Goal: Use online tool/utility: Utilize a website feature to perform a specific function

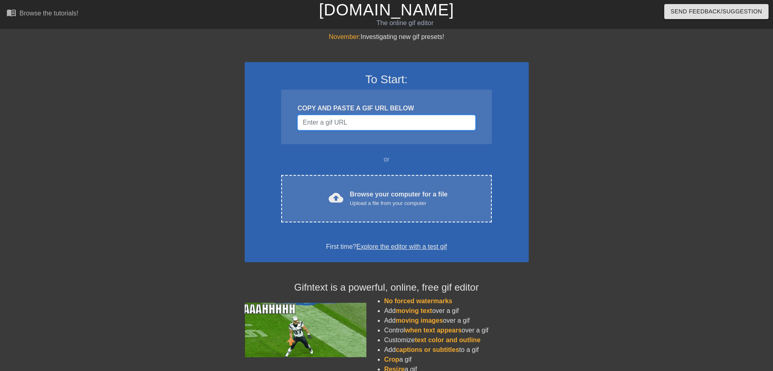
click at [346, 120] on input "Username" at bounding box center [386, 122] width 178 height 15
paste input "[URL][DOMAIN_NAME][DOMAIN_NAME][PERSON_NAME]"
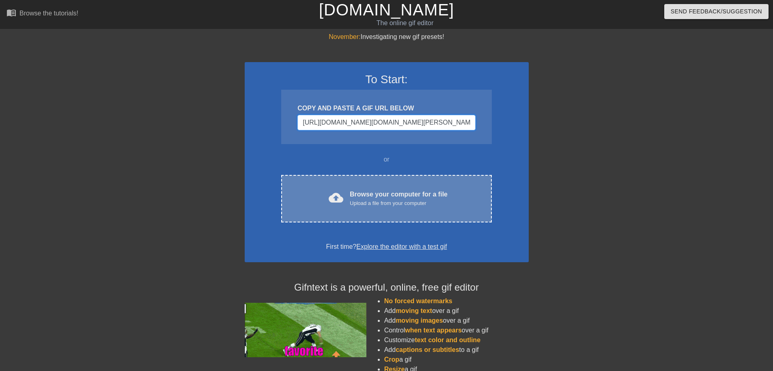
scroll to position [0, 330]
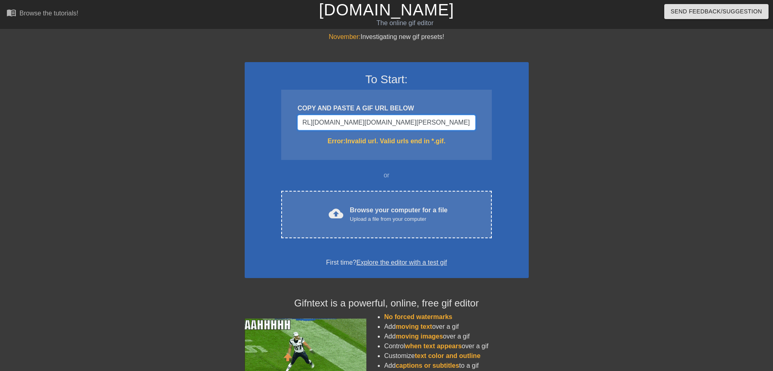
click at [441, 127] on input "[URL][DOMAIN_NAME][DOMAIN_NAME][PERSON_NAME]" at bounding box center [386, 122] width 178 height 15
click at [441, 126] on input "[URL][DOMAIN_NAME][DOMAIN_NAME][PERSON_NAME]" at bounding box center [386, 122] width 178 height 15
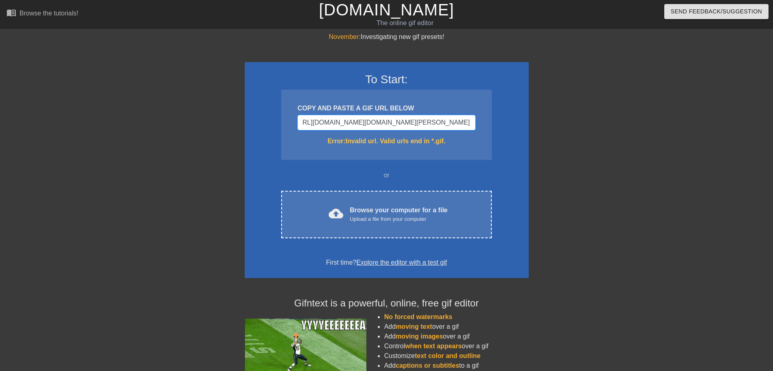
click at [441, 126] on input "[URL][DOMAIN_NAME][DOMAIN_NAME][PERSON_NAME]" at bounding box center [386, 122] width 178 height 15
type input "[URL][DOMAIN_NAME][DOMAIN_NAME][PERSON_NAME]"
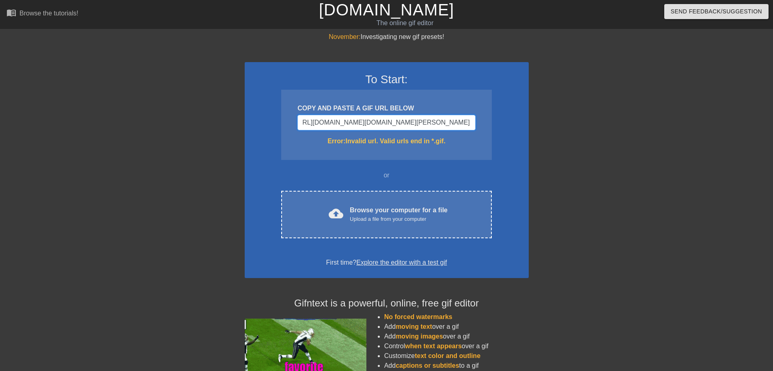
scroll to position [0, 0]
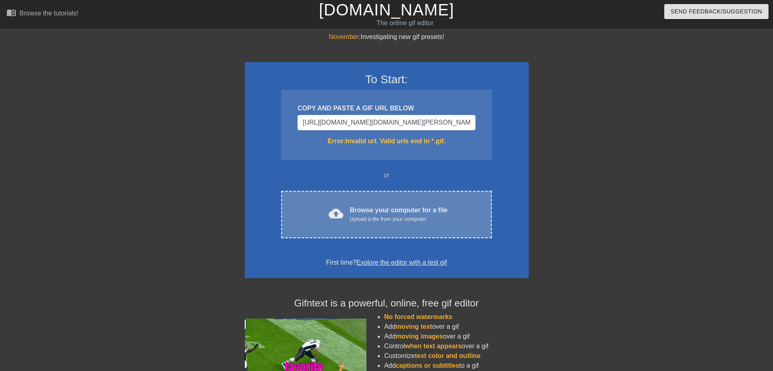
click at [413, 213] on div "Browse your computer for a file Upload a file from your computer" at bounding box center [399, 214] width 98 height 18
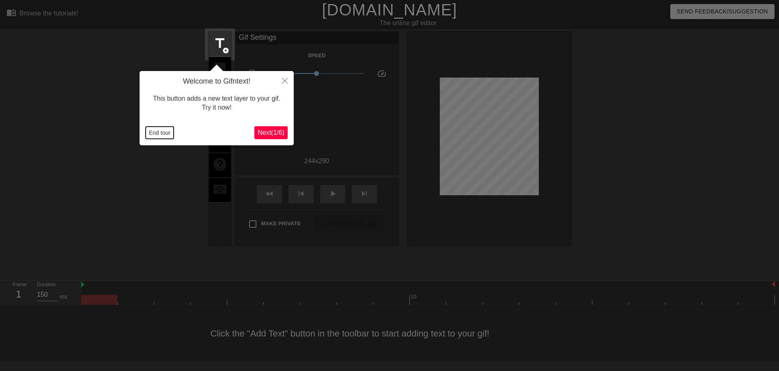
click at [148, 134] on button "End tour" at bounding box center [160, 133] width 28 height 12
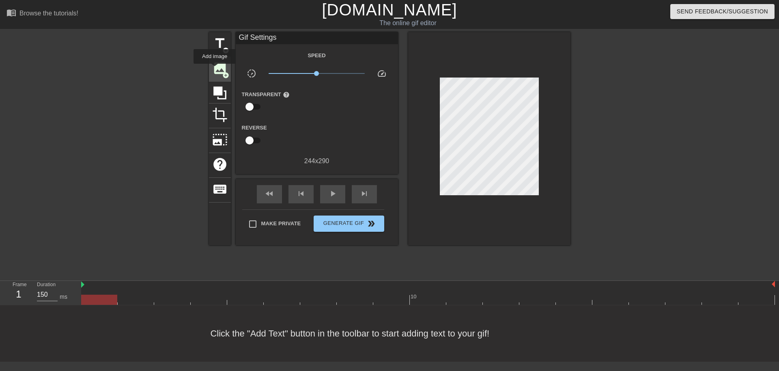
click at [215, 69] on span "image" at bounding box center [219, 67] width 15 height 15
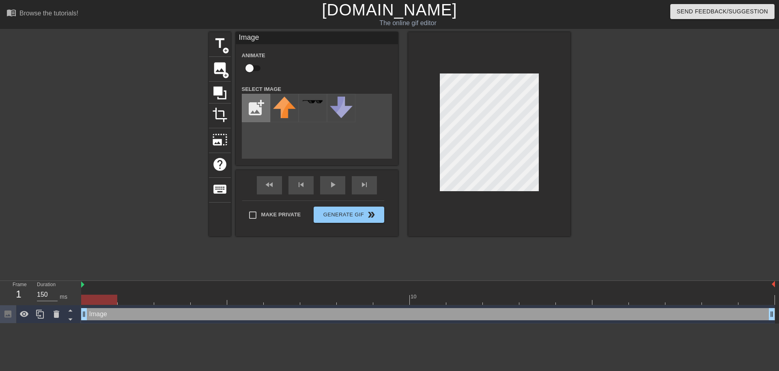
click at [266, 109] on input "file" at bounding box center [256, 108] width 28 height 28
type input "C:\fakepath\StormBrigade_White.png"
click at [282, 112] on img at bounding box center [284, 108] width 23 height 23
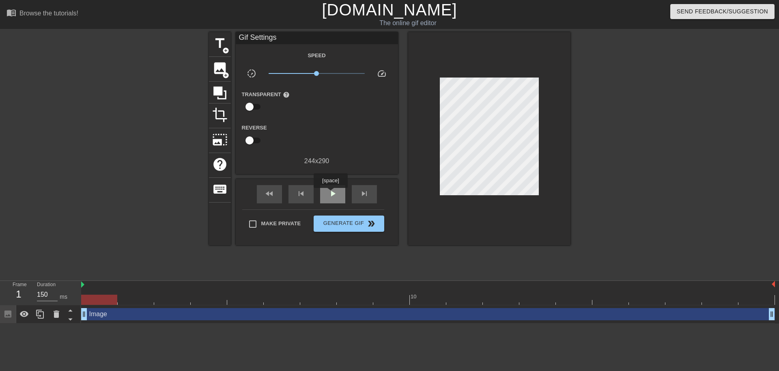
click at [330, 194] on span "play_arrow" at bounding box center [333, 194] width 10 height 10
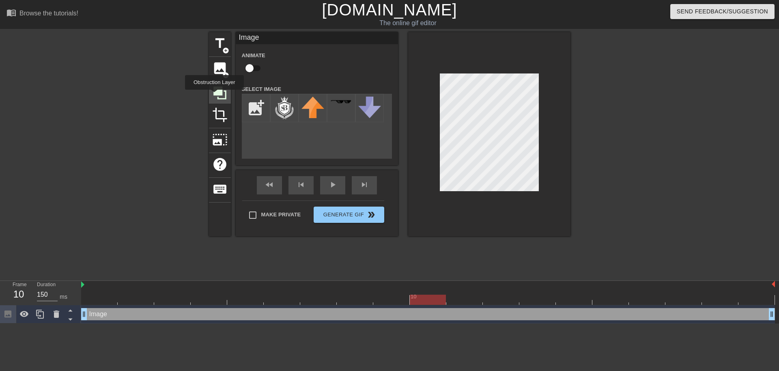
click at [214, 95] on icon at bounding box center [219, 92] width 15 height 15
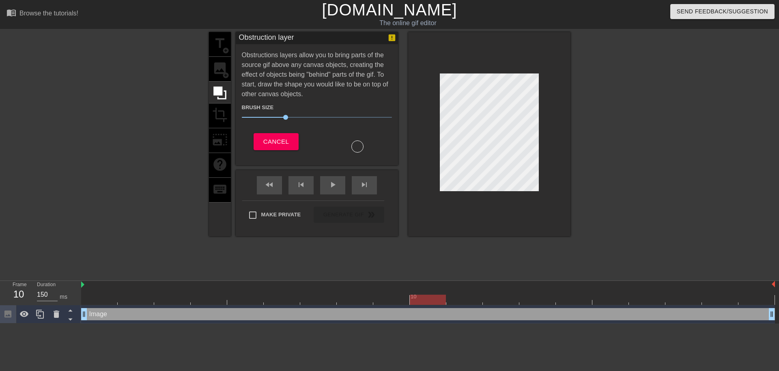
click at [358, 146] on div at bounding box center [357, 146] width 12 height 12
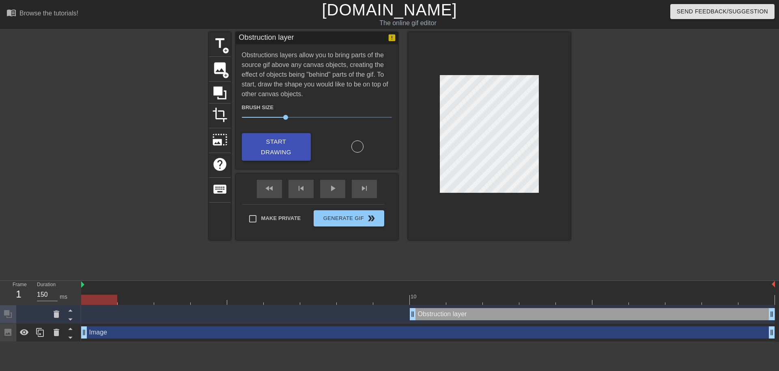
drag, startPoint x: 203, startPoint y: 301, endPoint x: 113, endPoint y: 302, distance: 90.5
click at [113, 302] on div at bounding box center [99, 300] width 36 height 10
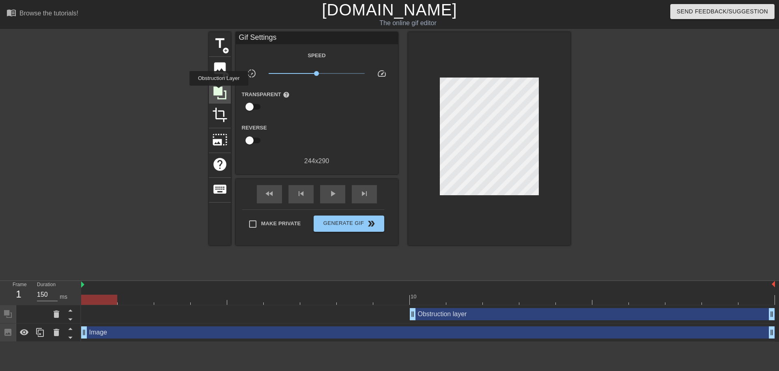
drag, startPoint x: 219, startPoint y: 91, endPoint x: 224, endPoint y: 93, distance: 6.0
click at [219, 91] on icon at bounding box center [219, 92] width 13 height 13
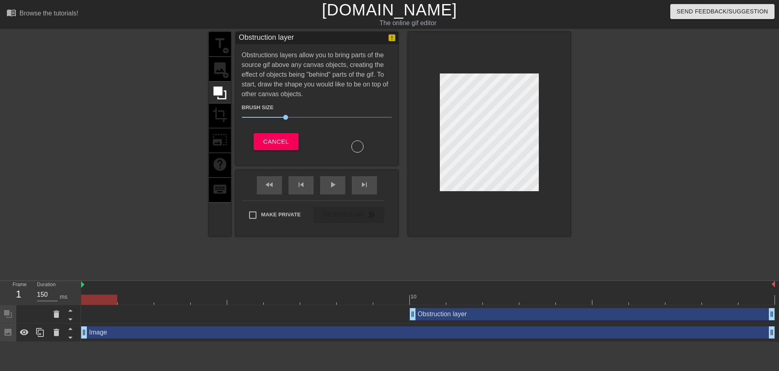
click at [359, 146] on div at bounding box center [357, 146] width 12 height 12
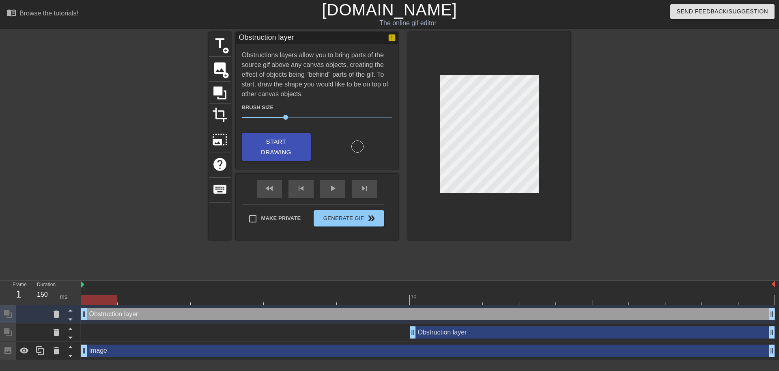
click at [125, 299] on div at bounding box center [428, 300] width 694 height 10
click at [173, 299] on div at bounding box center [428, 300] width 694 height 10
click at [203, 299] on div at bounding box center [428, 300] width 694 height 10
drag, startPoint x: 240, startPoint y: 300, endPoint x: 250, endPoint y: 300, distance: 9.7
click at [240, 300] on div at bounding box center [428, 300] width 694 height 10
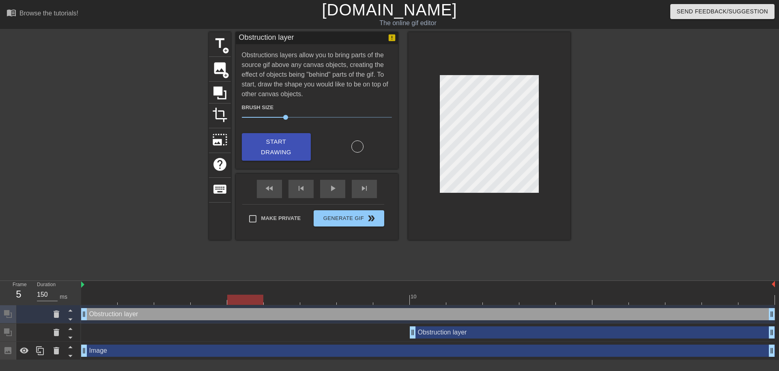
click at [283, 300] on div at bounding box center [428, 300] width 694 height 10
click at [282, 150] on span "Start Drawing" at bounding box center [277, 147] width 50 height 22
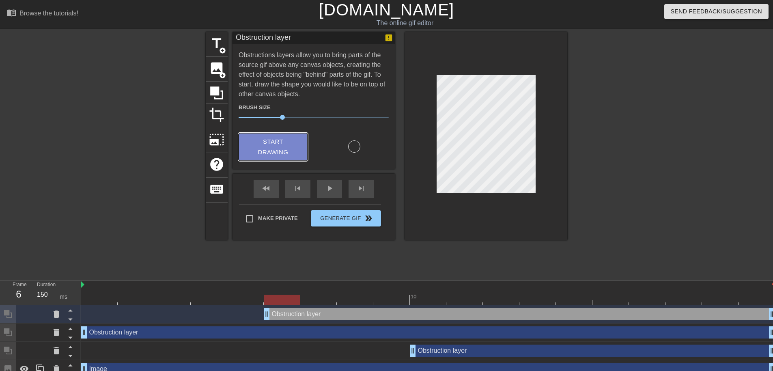
click at [273, 145] on span "Start Drawing" at bounding box center [273, 147] width 50 height 22
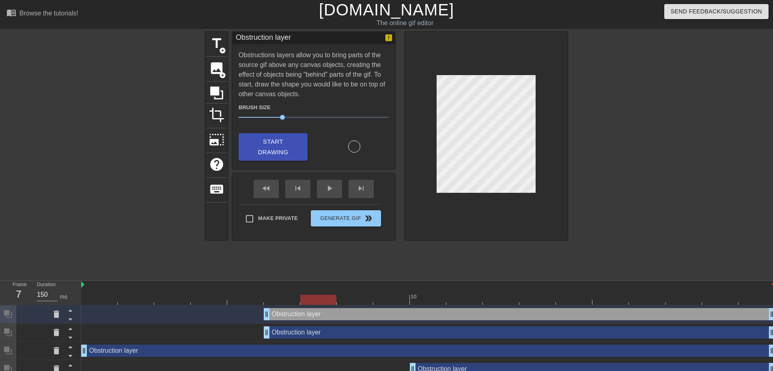
click at [316, 302] on div at bounding box center [428, 300] width 694 height 10
drag, startPoint x: 260, startPoint y: 146, endPoint x: 278, endPoint y: 147, distance: 18.3
click at [260, 146] on span "Start Drawing" at bounding box center [273, 147] width 50 height 22
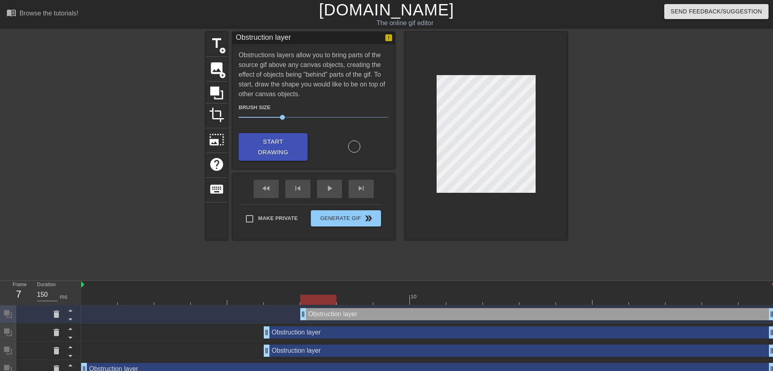
click at [350, 300] on div at bounding box center [428, 300] width 694 height 10
click at [380, 300] on div at bounding box center [428, 300] width 694 height 10
drag, startPoint x: 417, startPoint y: 297, endPoint x: 423, endPoint y: 297, distance: 5.7
click at [417, 297] on div at bounding box center [428, 300] width 694 height 10
click at [441, 297] on div at bounding box center [428, 300] width 36 height 10
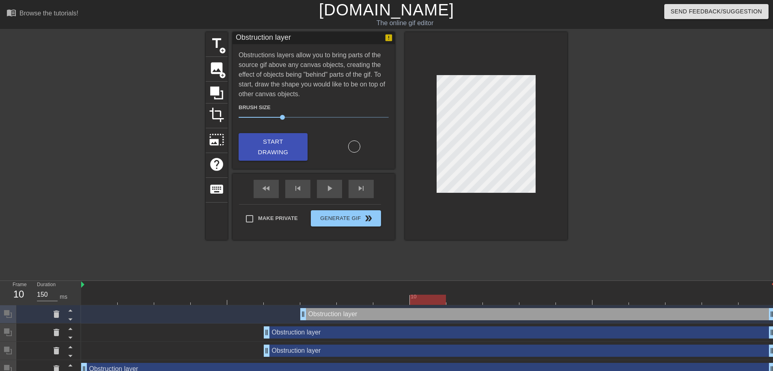
click at [470, 297] on div at bounding box center [428, 300] width 694 height 10
drag, startPoint x: 487, startPoint y: 300, endPoint x: 518, endPoint y: 297, distance: 31.4
click at [487, 300] on div at bounding box center [428, 300] width 694 height 10
click at [215, 48] on span "title" at bounding box center [216, 43] width 15 height 15
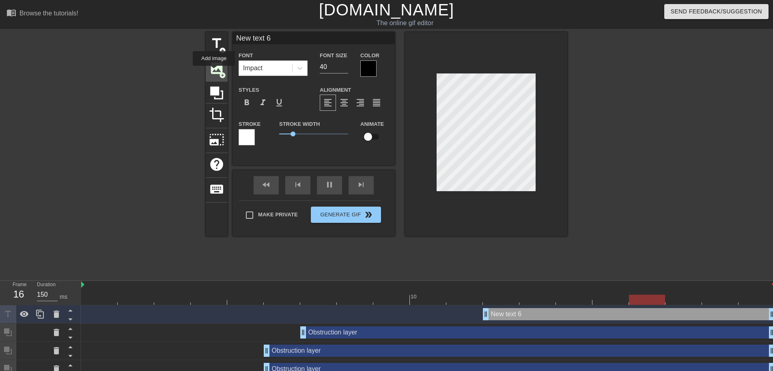
click at [214, 71] on span "image" at bounding box center [216, 67] width 15 height 15
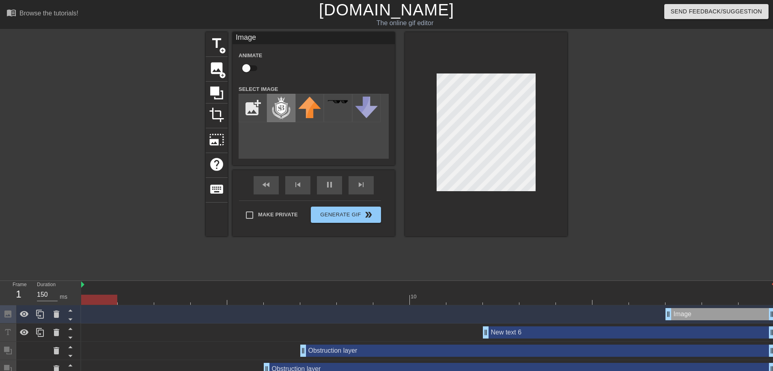
click at [271, 107] on img at bounding box center [281, 108] width 23 height 23
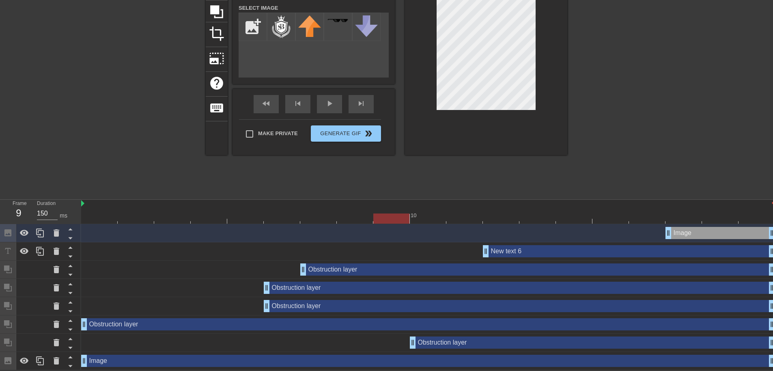
click at [299, 291] on div "Obstruction layer drag_handle drag_handle" at bounding box center [519, 288] width 511 height 12
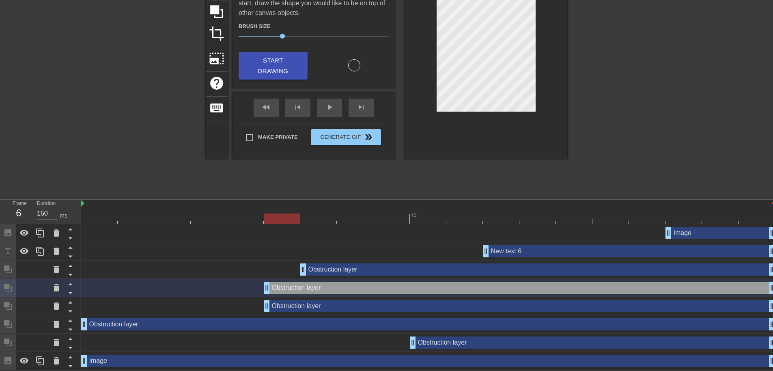
click at [313, 271] on div "Obstruction layer drag_handle drag_handle" at bounding box center [537, 269] width 475 height 12
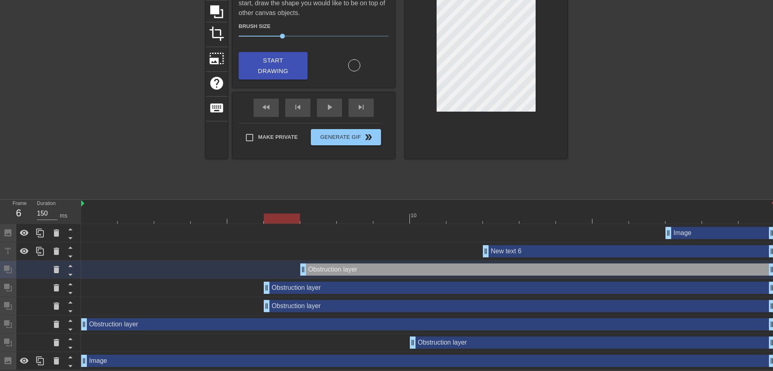
drag, startPoint x: 313, startPoint y: 271, endPoint x: 306, endPoint y: 273, distance: 6.9
click at [306, 273] on div "Obstruction layer drag_handle drag_handle" at bounding box center [537, 269] width 475 height 12
click at [52, 267] on icon at bounding box center [57, 270] width 10 height 10
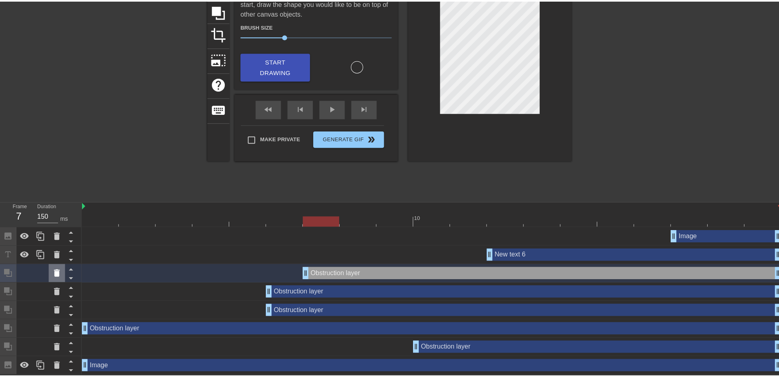
scroll to position [76, 0]
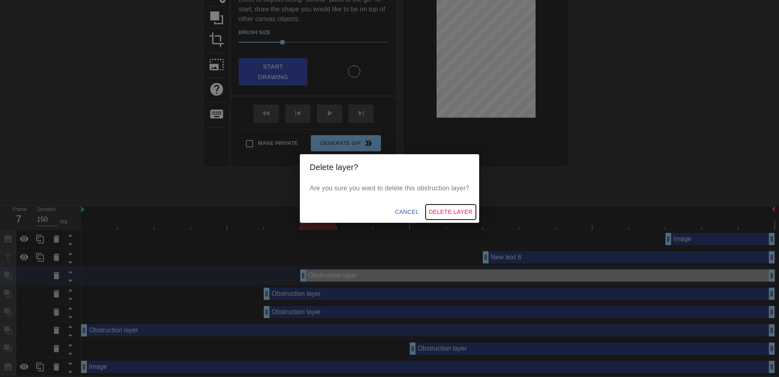
click at [436, 211] on span "Delete Layer" at bounding box center [451, 212] width 44 height 10
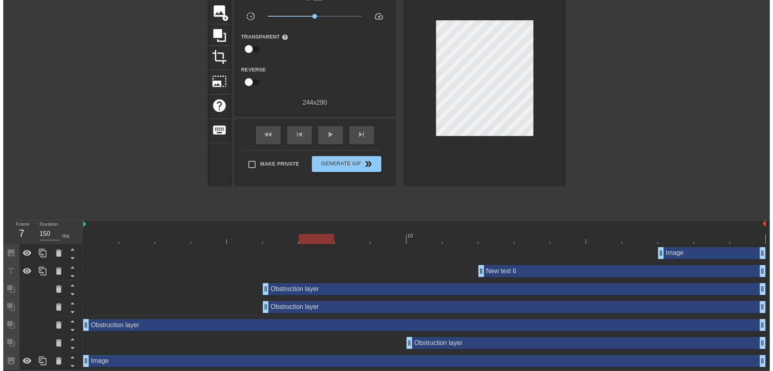
scroll to position [64, 0]
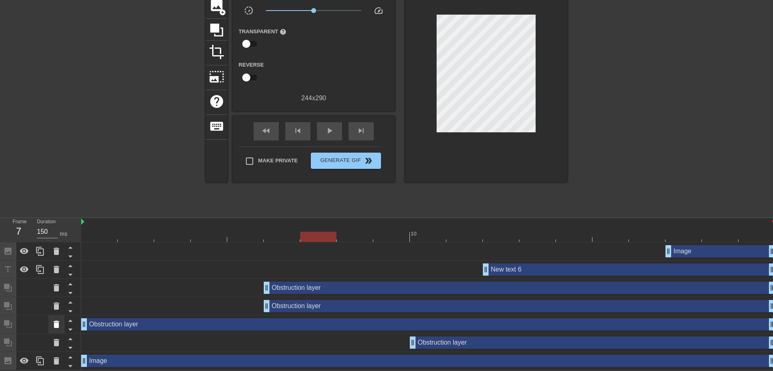
click at [55, 323] on icon at bounding box center [57, 324] width 6 height 7
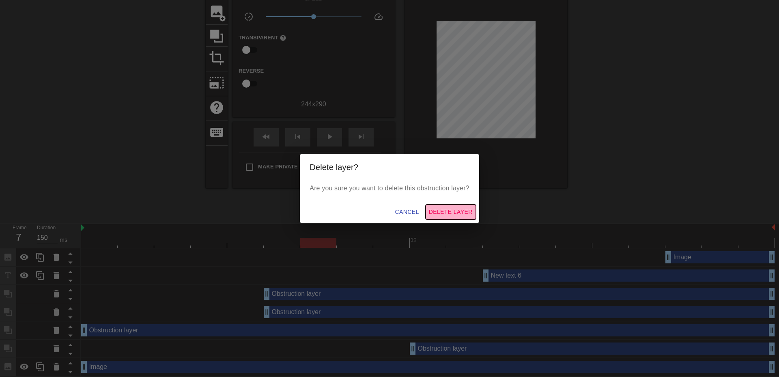
drag, startPoint x: 443, startPoint y: 209, endPoint x: 307, endPoint y: 265, distance: 146.5
click at [443, 209] on span "Delete Layer" at bounding box center [451, 212] width 44 height 10
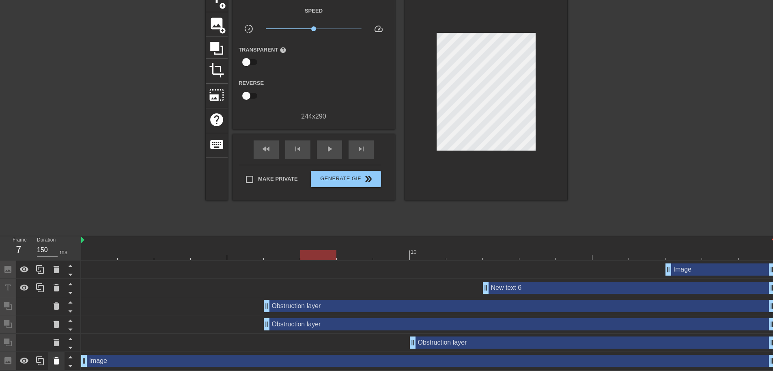
click at [56, 361] on icon at bounding box center [57, 360] width 6 height 7
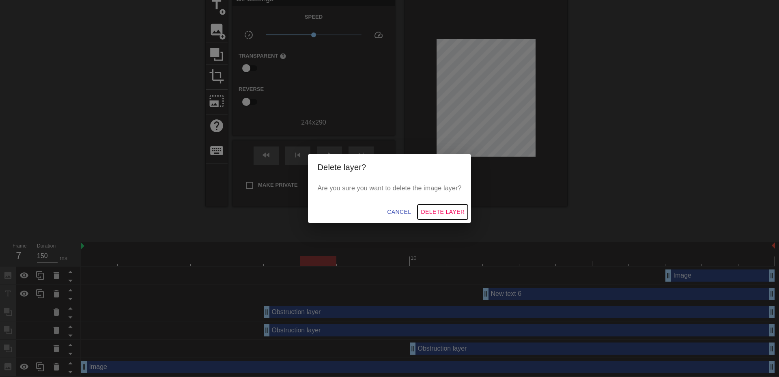
click at [433, 209] on span "Delete Layer" at bounding box center [443, 212] width 44 height 10
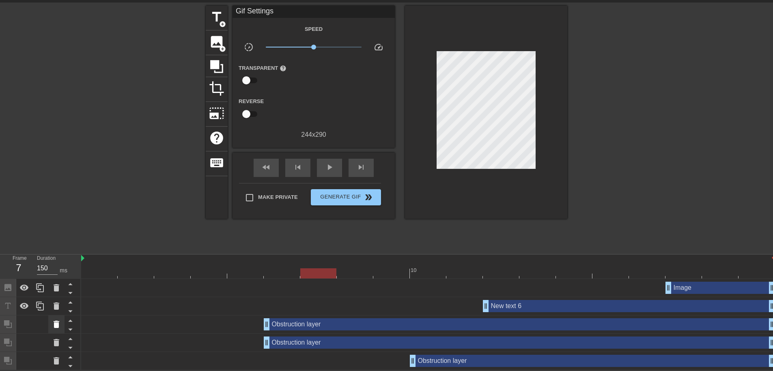
click at [56, 321] on icon at bounding box center [57, 324] width 6 height 7
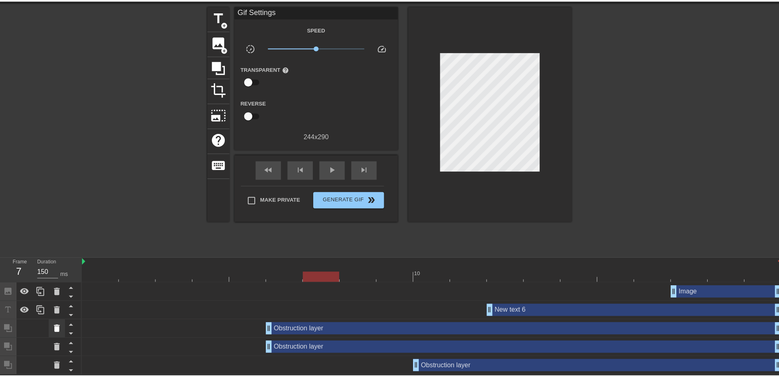
scroll to position [21, 0]
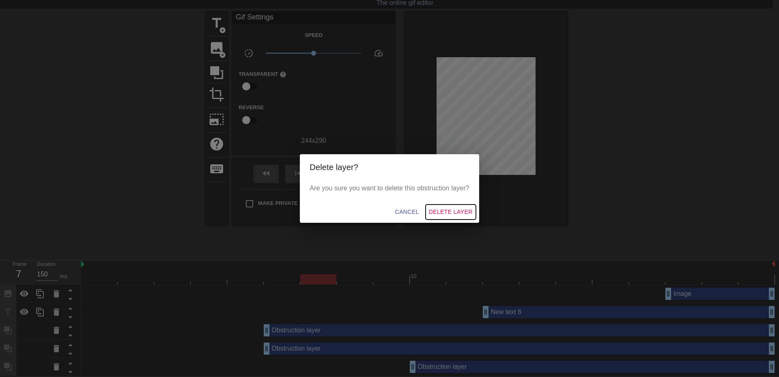
drag, startPoint x: 446, startPoint y: 209, endPoint x: 435, endPoint y: 213, distance: 12.4
click at [446, 209] on span "Delete Layer" at bounding box center [451, 212] width 44 height 10
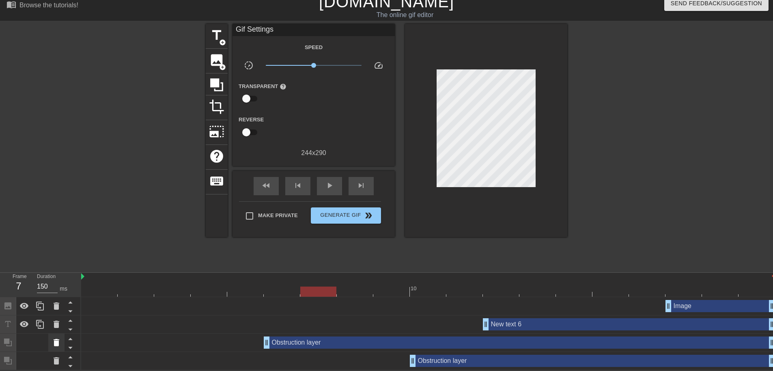
click at [58, 340] on icon at bounding box center [57, 343] width 10 height 10
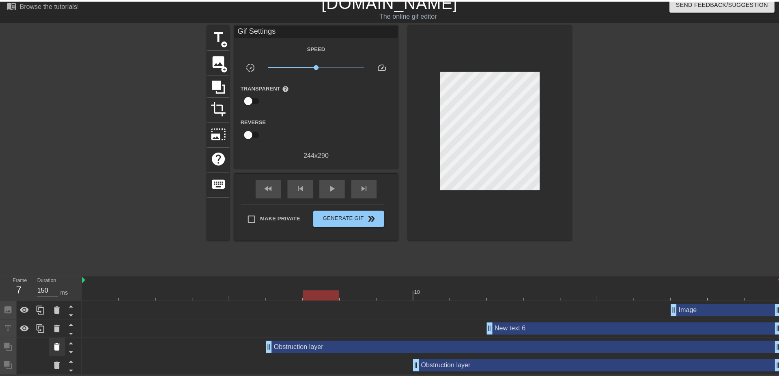
scroll to position [3, 0]
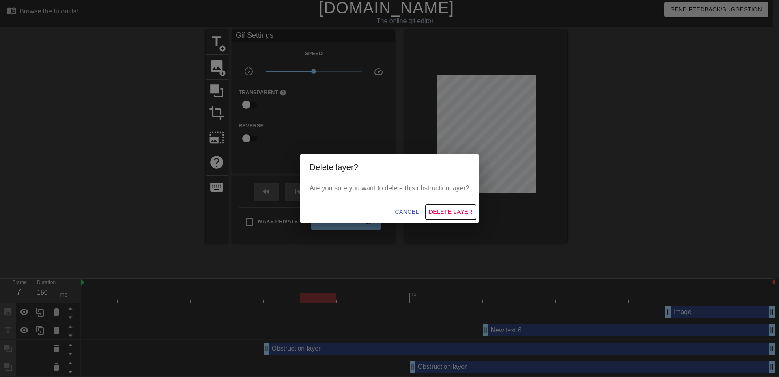
click at [443, 209] on span "Delete Layer" at bounding box center [451, 212] width 44 height 10
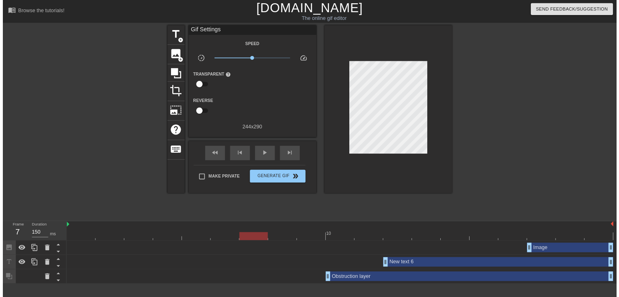
scroll to position [0, 0]
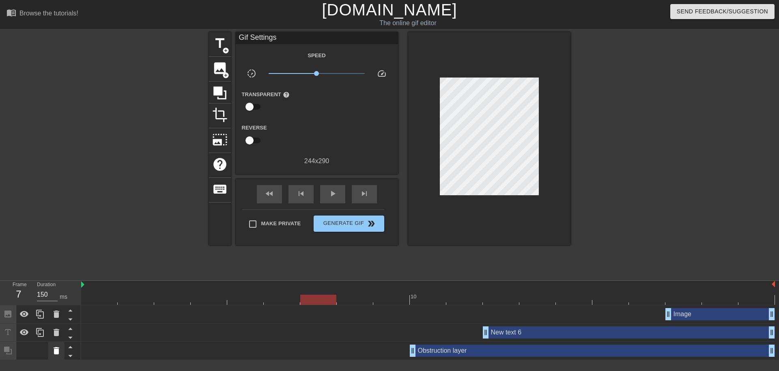
click at [58, 352] on icon at bounding box center [57, 350] width 6 height 7
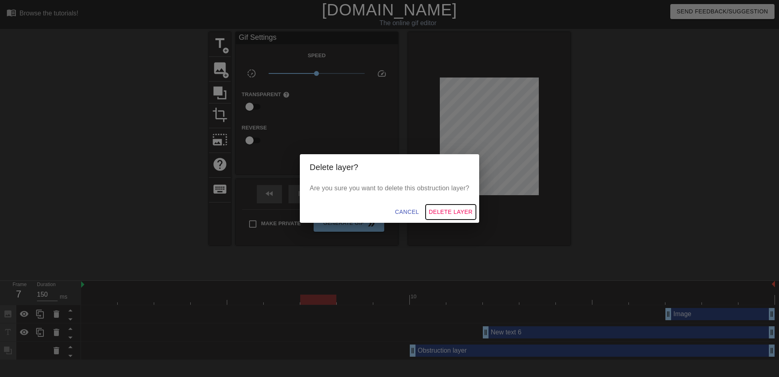
drag, startPoint x: 448, startPoint y: 212, endPoint x: 444, endPoint y: 221, distance: 9.8
click at [448, 212] on span "Delete Layer" at bounding box center [451, 212] width 44 height 10
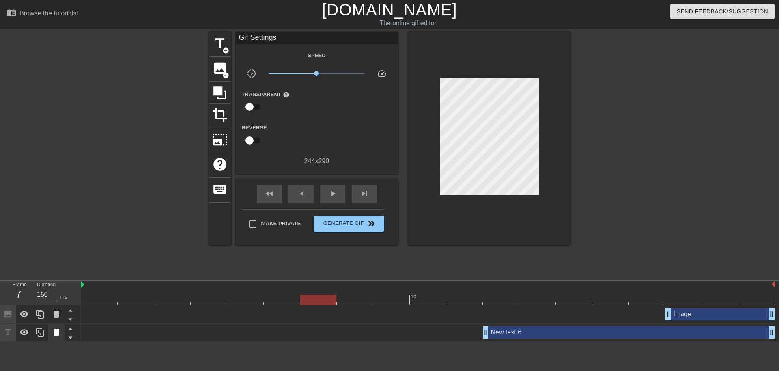
click at [54, 332] on icon at bounding box center [57, 332] width 6 height 7
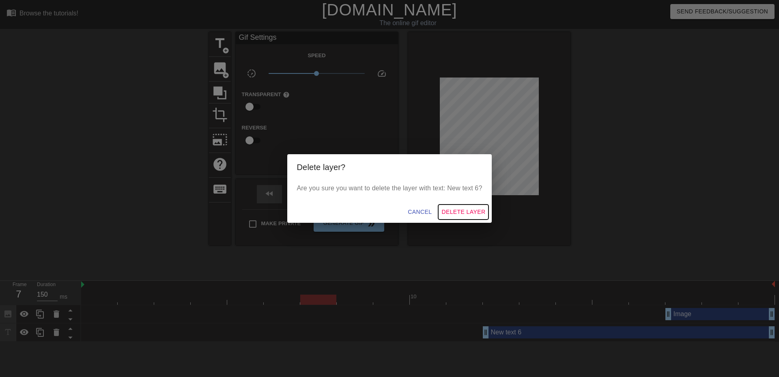
click at [447, 210] on span "Delete Layer" at bounding box center [464, 212] width 44 height 10
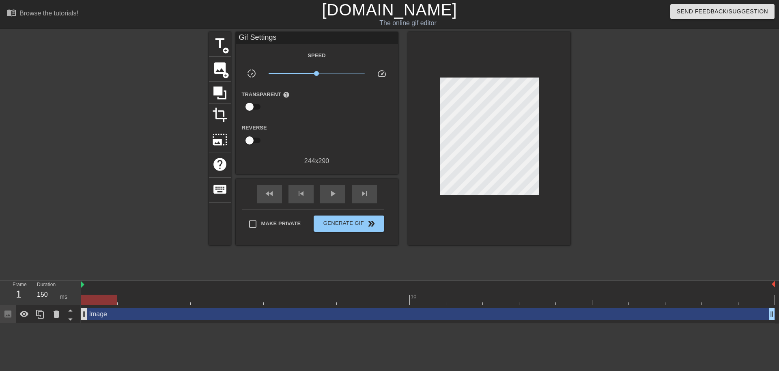
drag, startPoint x: 668, startPoint y: 317, endPoint x: 84, endPoint y: 318, distance: 584.4
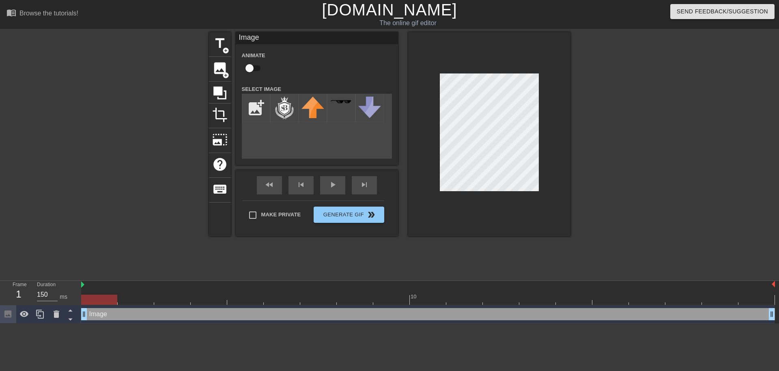
click at [102, 303] on div at bounding box center [428, 300] width 694 height 10
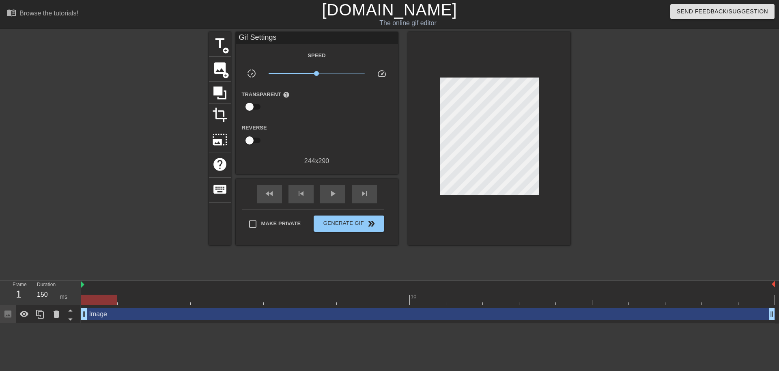
click at [628, 138] on div at bounding box center [641, 154] width 122 height 244
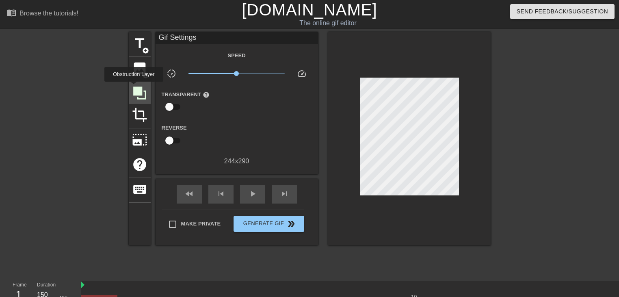
click at [134, 87] on icon at bounding box center [139, 92] width 13 height 13
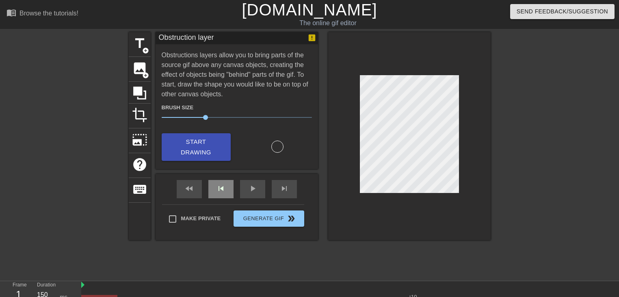
scroll to position [43, 0]
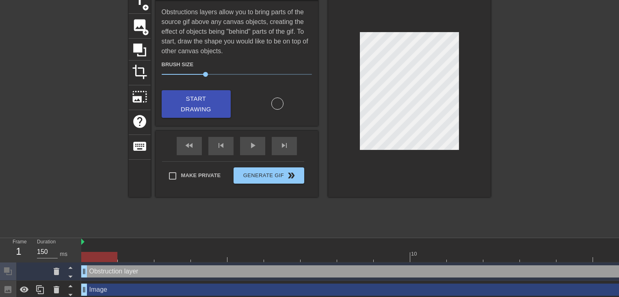
click at [136, 256] on div at bounding box center [428, 257] width 694 height 10
click at [210, 108] on span "Start Drawing" at bounding box center [196, 104] width 50 height 22
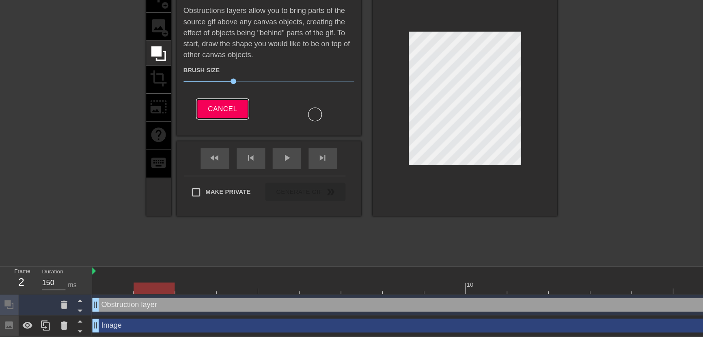
scroll to position [10, 0]
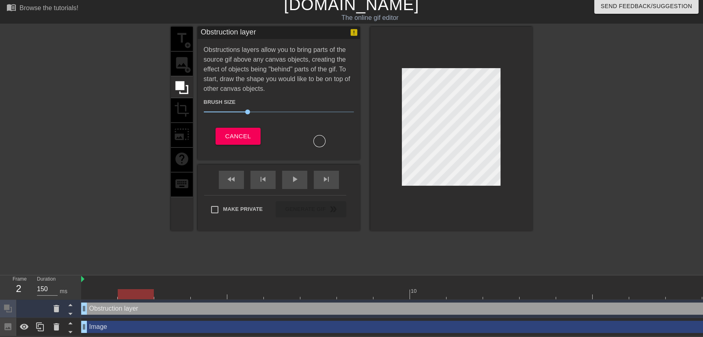
click at [363, 307] on div "Obstruction layer drag_handle drag_handle" at bounding box center [428, 309] width 694 height 12
drag, startPoint x: 454, startPoint y: 306, endPoint x: 410, endPoint y: 306, distance: 44.2
click at [410, 306] on div "Obstruction layer drag_handle drag_handle" at bounding box center [428, 309] width 694 height 12
drag, startPoint x: 84, startPoint y: 304, endPoint x: 106, endPoint y: 300, distance: 23.0
click at [106, 303] on div "Obstruction layer drag_handle drag_handle" at bounding box center [428, 309] width 694 height 12
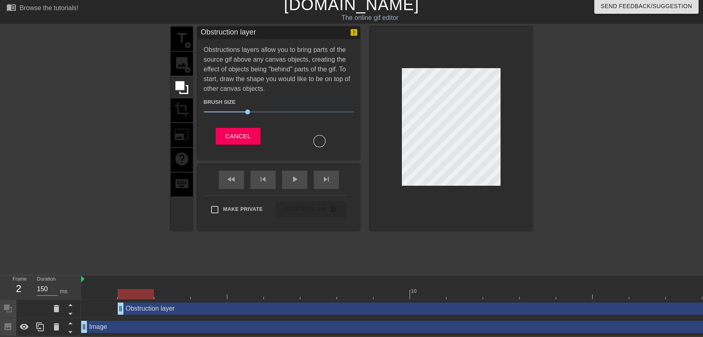
click at [106, 303] on div "Obstruction layer drag_handle drag_handle" at bounding box center [428, 309] width 694 height 12
drag, startPoint x: 122, startPoint y: 304, endPoint x: 95, endPoint y: 303, distance: 26.8
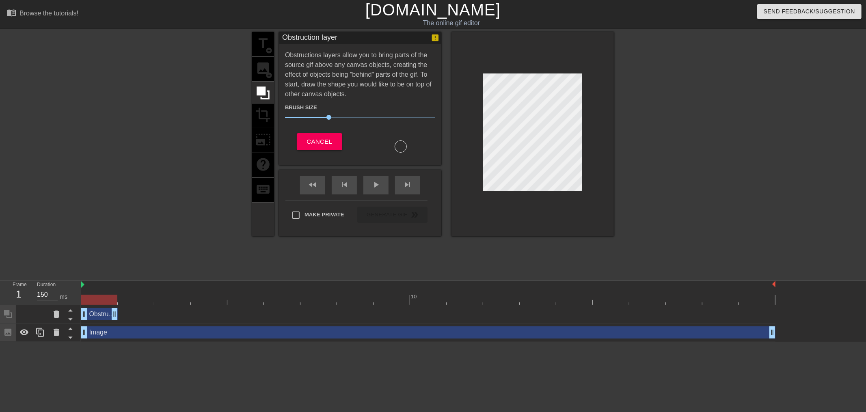
drag, startPoint x: 772, startPoint y: 317, endPoint x: 116, endPoint y: 329, distance: 656.0
click at [116, 329] on div "Obstruction layer drag_handle drag_handle Image drag_handle drag_handle" at bounding box center [473, 323] width 785 height 37
click at [136, 298] on div at bounding box center [428, 300] width 694 height 10
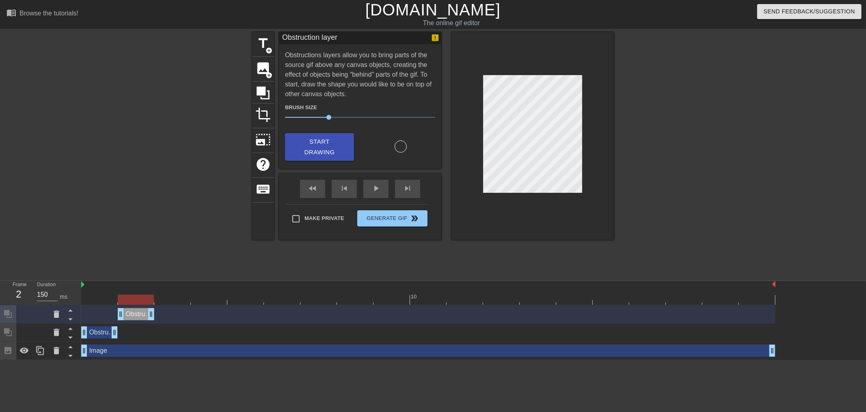
drag, startPoint x: 773, startPoint y: 313, endPoint x: 162, endPoint y: 319, distance: 610.8
click at [162, 319] on div "Obstruction layer drag_handle drag_handle" at bounding box center [428, 314] width 694 height 12
click at [173, 296] on div at bounding box center [428, 300] width 694 height 10
drag, startPoint x: 332, startPoint y: 149, endPoint x: 394, endPoint y: 143, distance: 62.7
click at [332, 149] on span "Start Drawing" at bounding box center [320, 147] width 50 height 22
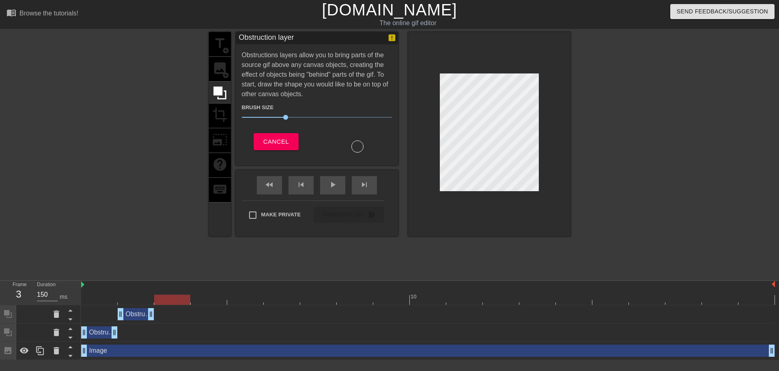
drag, startPoint x: 421, startPoint y: 370, endPoint x: 432, endPoint y: 371, distance: 11.0
click at [432, 360] on html "menu_book Browse the tutorials! [DOMAIN_NAME] The online gif editor Send Feedba…" at bounding box center [389, 180] width 779 height 360
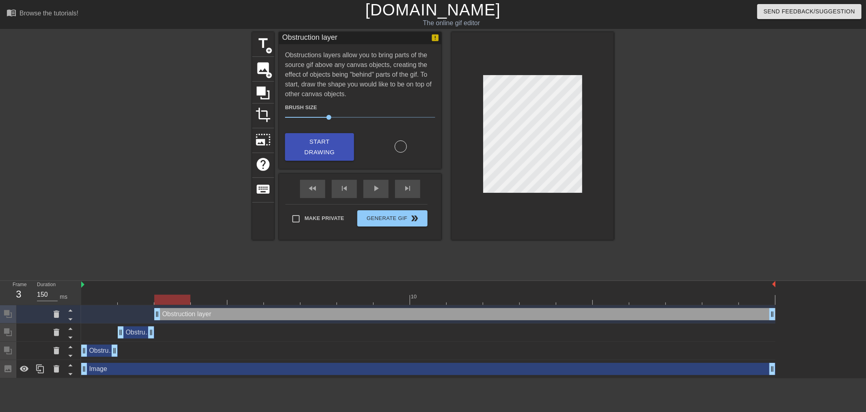
click at [268, 316] on div "Obstruction layer drag_handle drag_handle" at bounding box center [464, 314] width 621 height 12
drag, startPoint x: 268, startPoint y: 316, endPoint x: 57, endPoint y: 316, distance: 211.0
click at [57, 316] on icon at bounding box center [57, 313] width 6 height 7
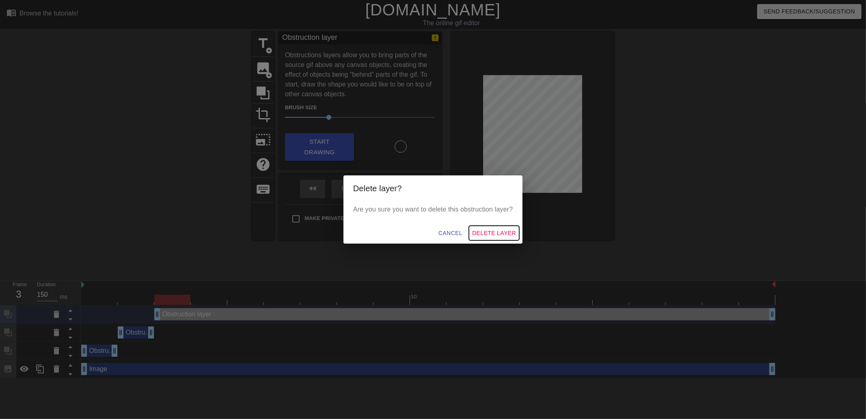
click at [507, 229] on span "Delete Layer" at bounding box center [494, 233] width 44 height 10
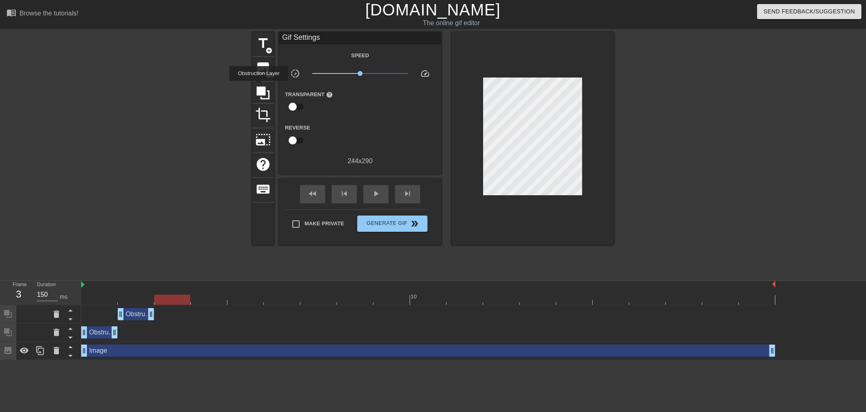
drag, startPoint x: 259, startPoint y: 86, endPoint x: 283, endPoint y: 90, distance: 24.6
click at [259, 86] on icon at bounding box center [262, 92] width 13 height 13
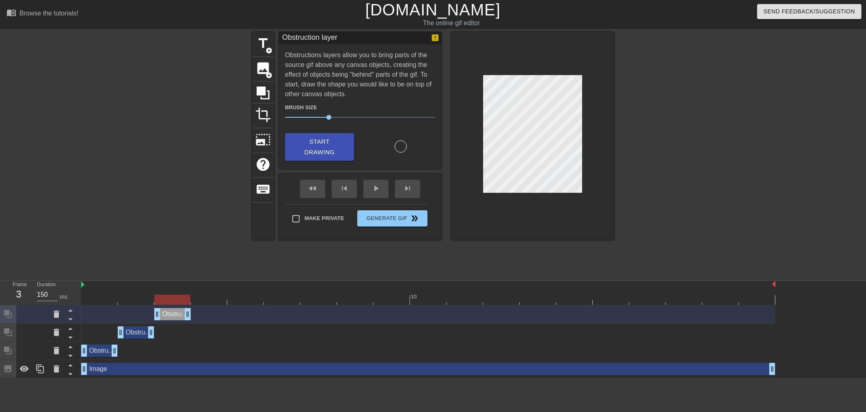
drag, startPoint x: 770, startPoint y: 316, endPoint x: 191, endPoint y: 322, distance: 579.2
click at [191, 322] on div "Obstruction layer drag_handle drag_handle" at bounding box center [428, 314] width 694 height 18
click at [207, 297] on div at bounding box center [428, 300] width 694 height 10
drag, startPoint x: 317, startPoint y: 151, endPoint x: 396, endPoint y: 144, distance: 79.1
click at [317, 151] on span "Start Drawing" at bounding box center [320, 147] width 50 height 22
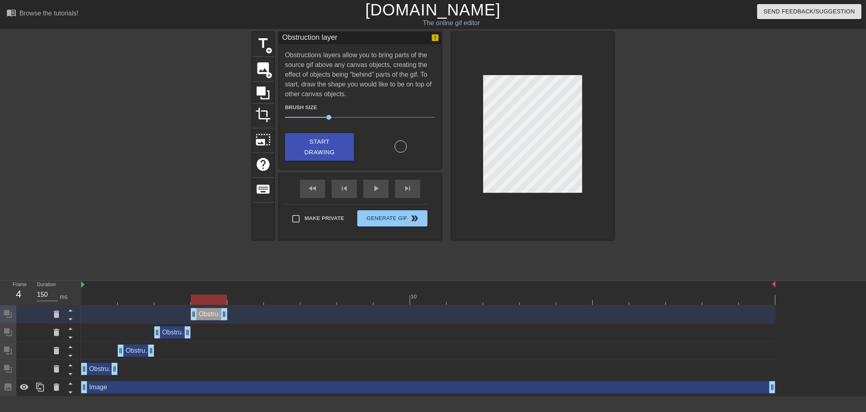
drag, startPoint x: 772, startPoint y: 312, endPoint x: 225, endPoint y: 321, distance: 546.8
click at [225, 321] on div "Obstruction layer drag_handle drag_handle" at bounding box center [428, 314] width 694 height 18
click at [239, 299] on div at bounding box center [428, 300] width 694 height 10
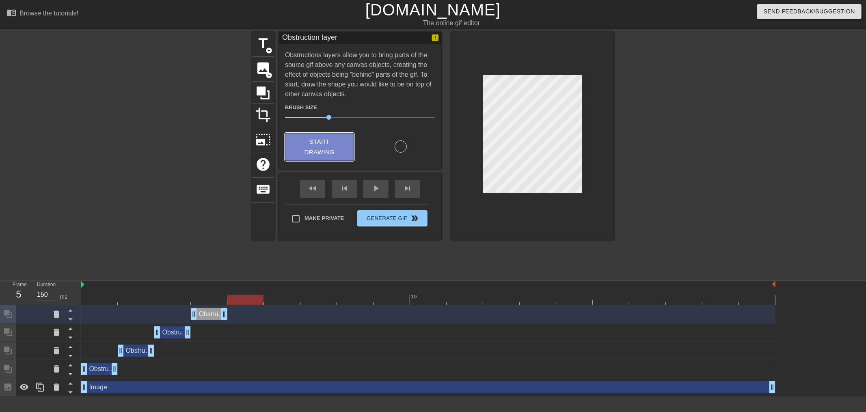
drag, startPoint x: 323, startPoint y: 148, endPoint x: 432, endPoint y: 126, distance: 111.4
click at [323, 148] on span "Start Drawing" at bounding box center [320, 147] width 50 height 22
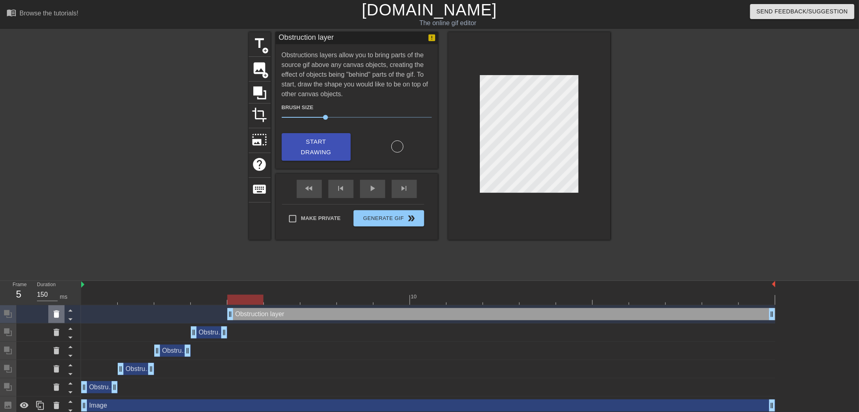
click at [56, 315] on icon at bounding box center [57, 313] width 6 height 7
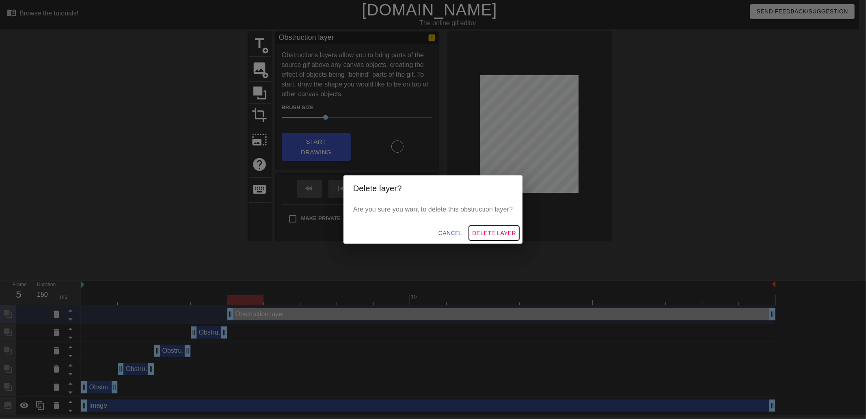
click at [509, 228] on span "Delete Layer" at bounding box center [494, 233] width 44 height 10
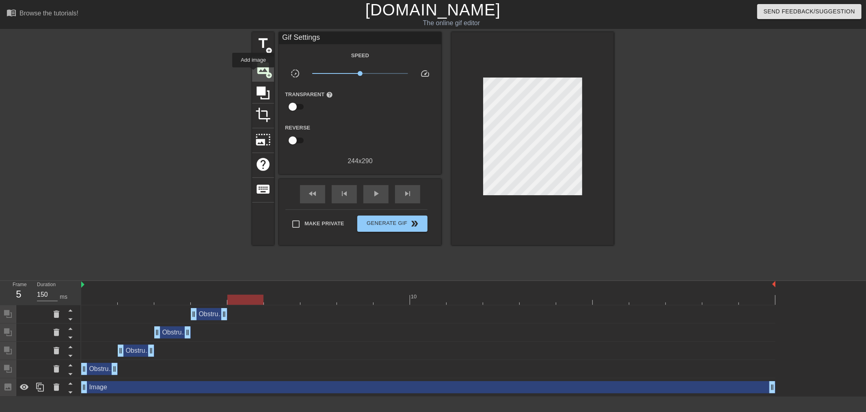
click at [257, 70] on span "image" at bounding box center [262, 67] width 15 height 15
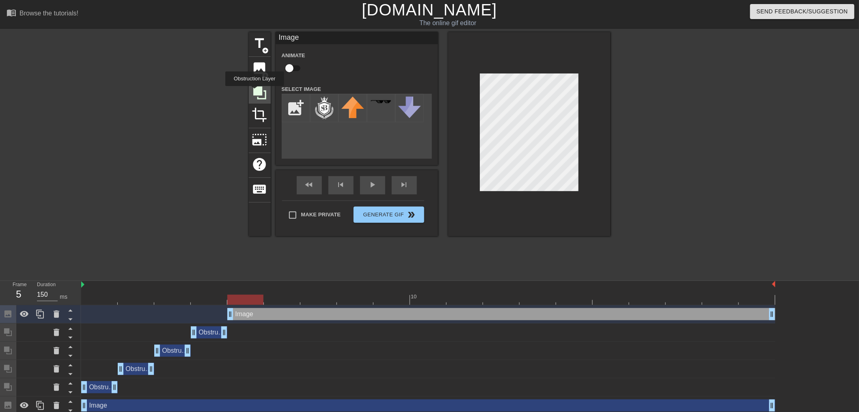
click at [254, 92] on icon at bounding box center [259, 92] width 13 height 13
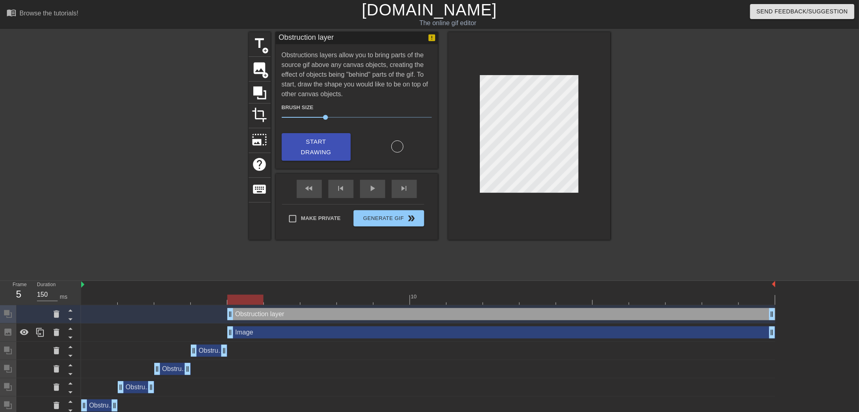
click at [254, 332] on div "Image drag_handle drag_handle" at bounding box center [501, 332] width 548 height 12
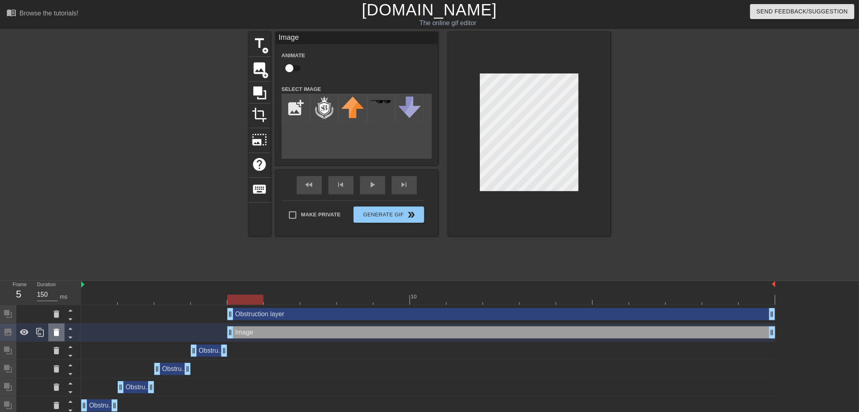
drag, startPoint x: 256, startPoint y: 335, endPoint x: 54, endPoint y: 335, distance: 201.3
click at [54, 335] on icon at bounding box center [57, 332] width 6 height 7
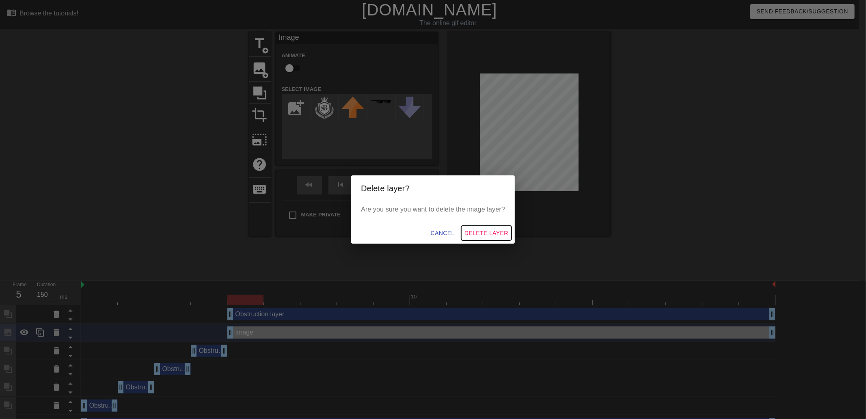
click at [484, 236] on span "Delete Layer" at bounding box center [486, 233] width 44 height 10
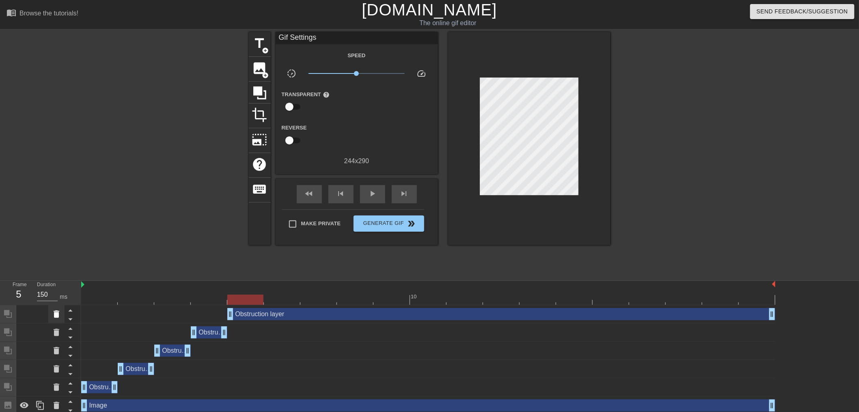
click at [54, 314] on icon at bounding box center [57, 313] width 6 height 7
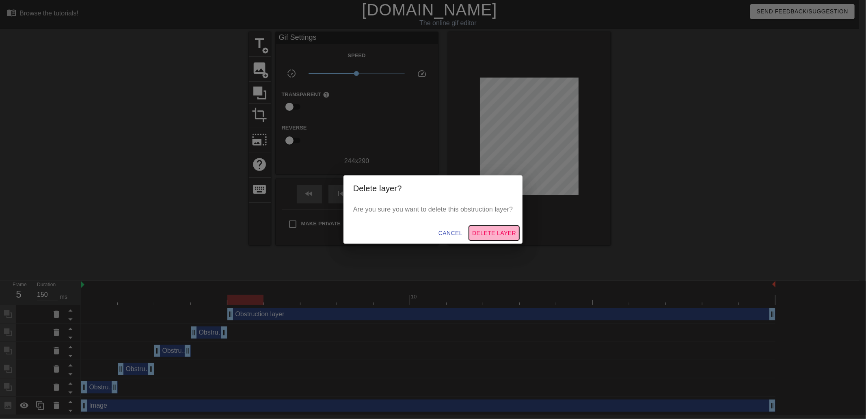
click at [482, 231] on span "Delete Layer" at bounding box center [494, 233] width 44 height 10
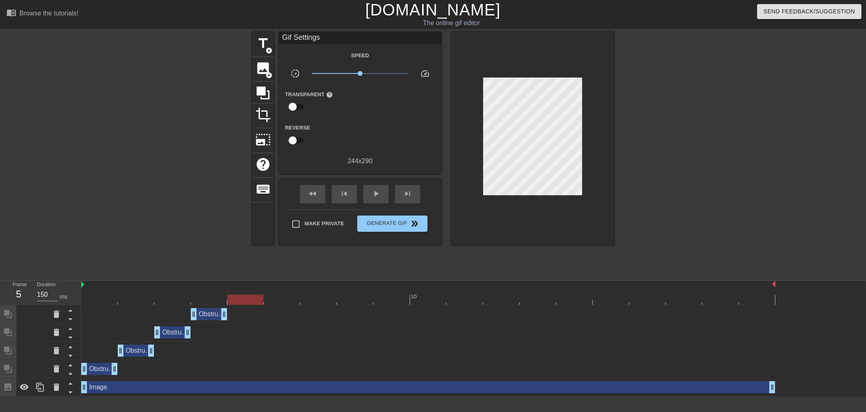
click at [247, 297] on div at bounding box center [245, 300] width 36 height 10
click at [264, 87] on icon at bounding box center [262, 92] width 13 height 13
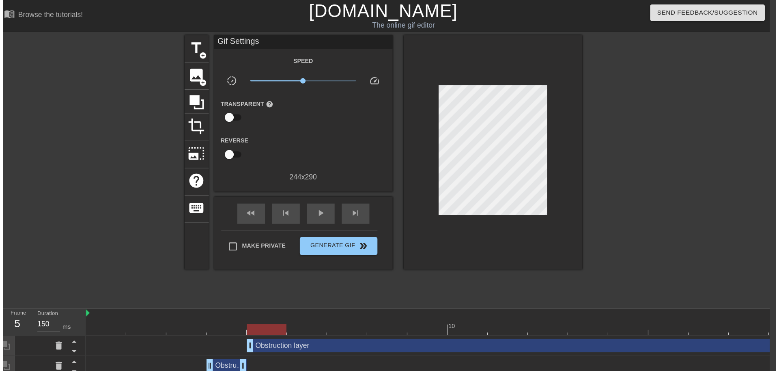
scroll to position [0, 6]
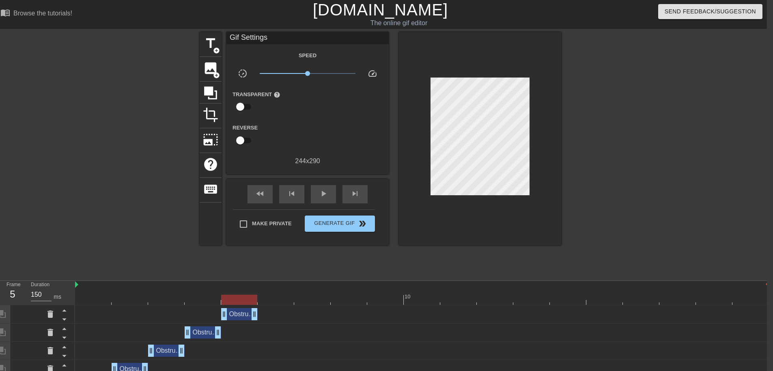
drag, startPoint x: 767, startPoint y: 315, endPoint x: 258, endPoint y: 314, distance: 508.5
click at [282, 297] on div at bounding box center [422, 300] width 694 height 10
drag, startPoint x: 204, startPoint y: 88, endPoint x: 208, endPoint y: 90, distance: 4.9
click at [204, 88] on icon at bounding box center [210, 92] width 15 height 15
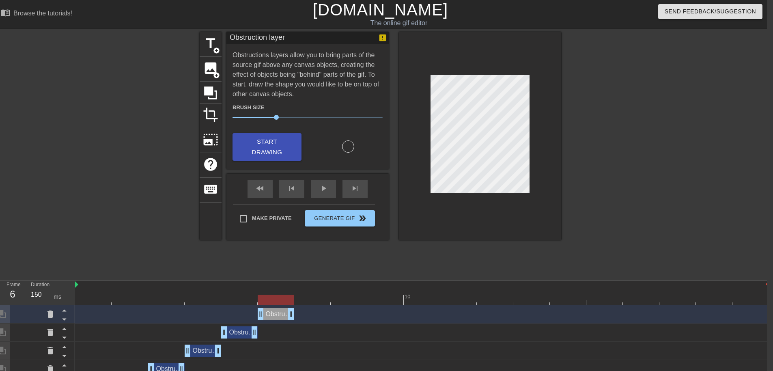
drag, startPoint x: 765, startPoint y: 315, endPoint x: 293, endPoint y: 318, distance: 471.6
click at [320, 298] on div at bounding box center [422, 300] width 694 height 10
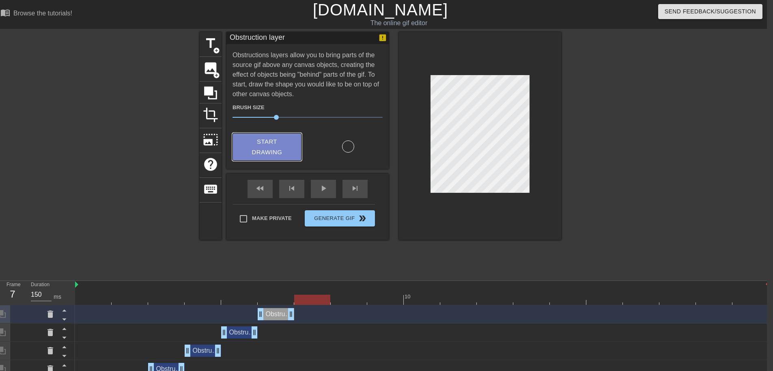
drag, startPoint x: 266, startPoint y: 147, endPoint x: 358, endPoint y: 129, distance: 93.4
click at [266, 147] on span "Start Drawing" at bounding box center [267, 147] width 50 height 22
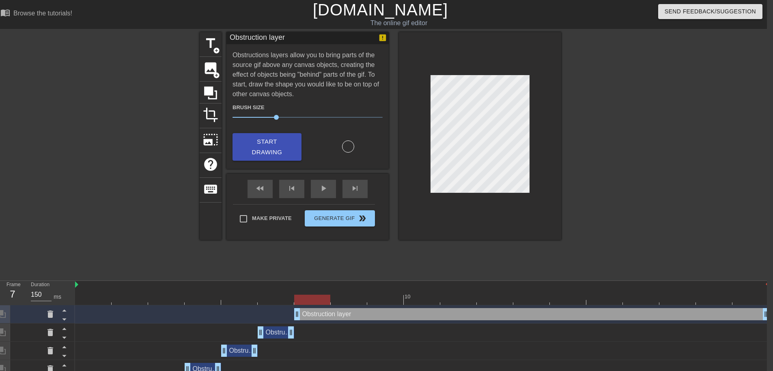
click at [767, 317] on div "Obstruction layer drag_handle drag_handle Obstruction layer drag_handle drag_ha…" at bounding box center [421, 378] width 692 height 146
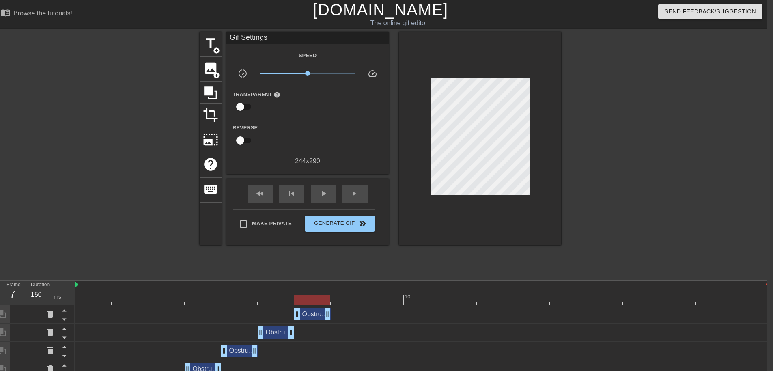
drag, startPoint x: 767, startPoint y: 315, endPoint x: 333, endPoint y: 319, distance: 433.9
click at [333, 319] on div "Obstruction layer drag_handle drag_handle" at bounding box center [422, 314] width 694 height 12
click at [343, 296] on div at bounding box center [422, 300] width 694 height 10
click at [390, 295] on div at bounding box center [422, 300] width 694 height 10
click at [430, 295] on div at bounding box center [422, 300] width 694 height 10
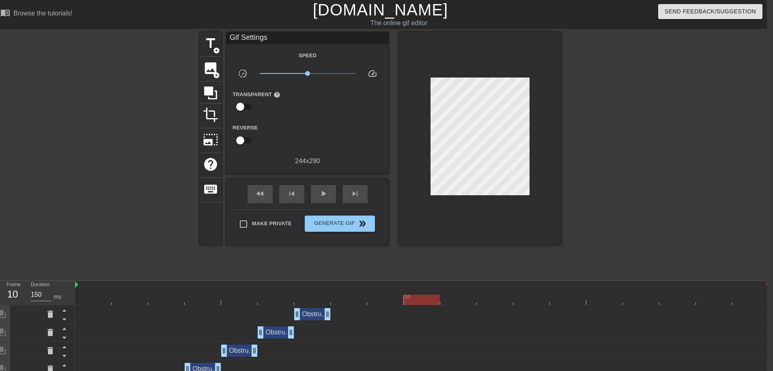
click at [464, 293] on div at bounding box center [458, 294] width 37 height 10
click at [211, 92] on icon at bounding box center [210, 92] width 13 height 13
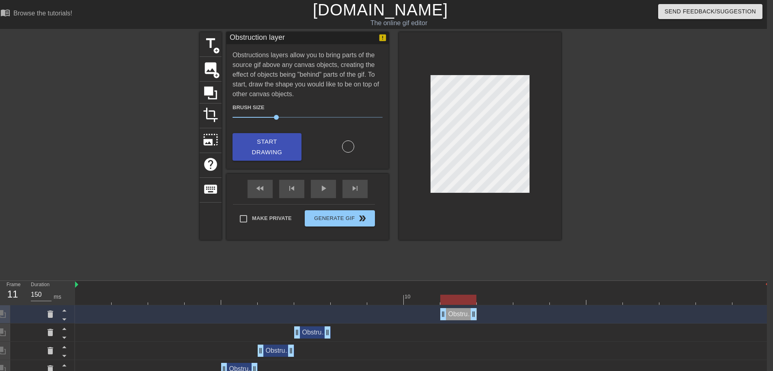
drag, startPoint x: 767, startPoint y: 313, endPoint x: 477, endPoint y: 316, distance: 289.8
click at [477, 316] on div "Obstruction layer drag_handle drag_handle" at bounding box center [422, 314] width 694 height 12
click at [497, 296] on div at bounding box center [422, 300] width 694 height 10
click at [211, 89] on icon at bounding box center [210, 92] width 13 height 13
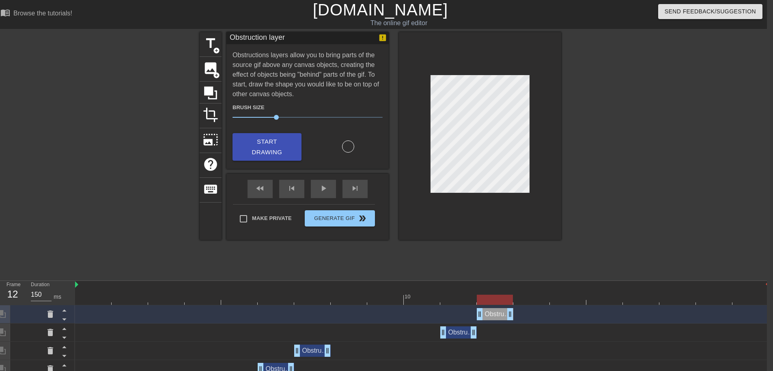
drag, startPoint x: 766, startPoint y: 317, endPoint x: 514, endPoint y: 315, distance: 252.4
click at [514, 315] on div "Obstruction layer drag_handle drag_handle" at bounding box center [422, 314] width 694 height 12
click at [527, 300] on div at bounding box center [422, 300] width 694 height 10
drag, startPoint x: 259, startPoint y: 142, endPoint x: 277, endPoint y: 144, distance: 18.8
click at [259, 142] on span "Start Drawing" at bounding box center [267, 147] width 50 height 22
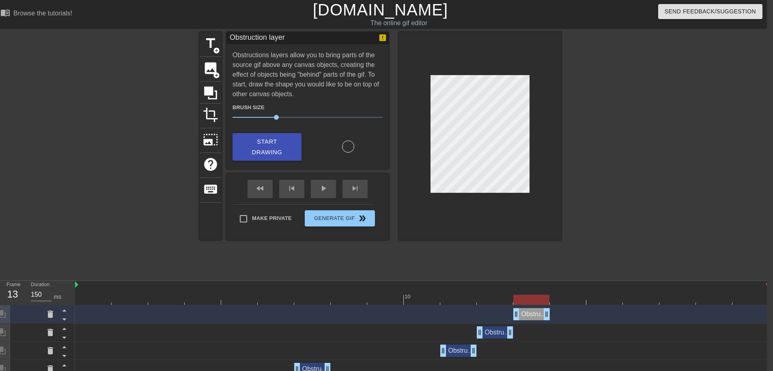
drag, startPoint x: 766, startPoint y: 319, endPoint x: 563, endPoint y: 305, distance: 204.2
click at [552, 317] on div "Obstruction layer drag_handle drag_handle" at bounding box center [422, 314] width 694 height 12
click at [567, 302] on div at bounding box center [422, 300] width 694 height 10
click at [251, 142] on span "Start Drawing" at bounding box center [267, 147] width 50 height 22
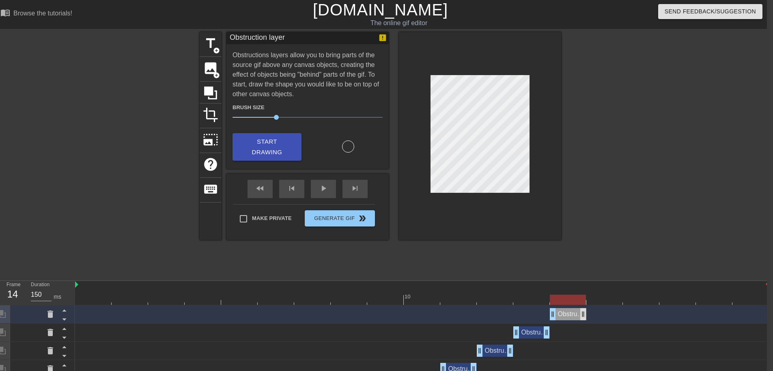
drag, startPoint x: 768, startPoint y: 319, endPoint x: 581, endPoint y: 313, distance: 187.2
click at [613, 292] on div at bounding box center [604, 294] width 37 height 10
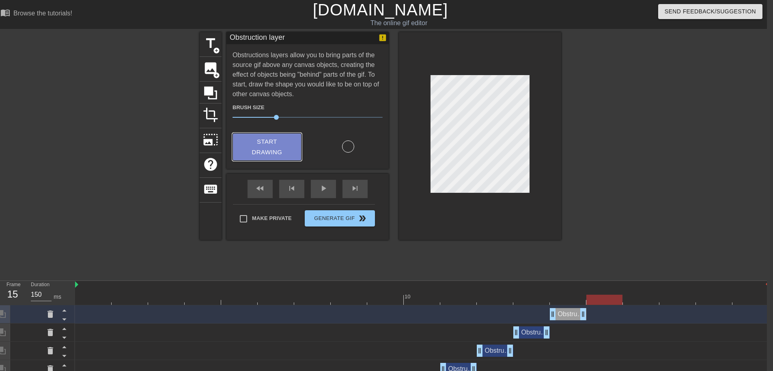
drag, startPoint x: 252, startPoint y: 144, endPoint x: 337, endPoint y: 125, distance: 87.4
click at [252, 144] on span "Start Drawing" at bounding box center [267, 147] width 50 height 22
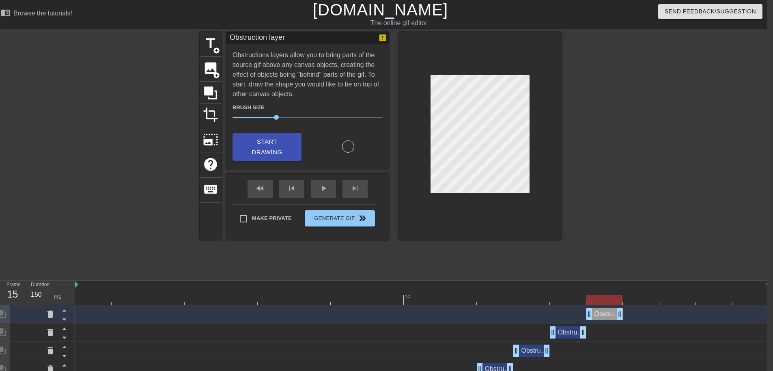
drag, startPoint x: 768, startPoint y: 317, endPoint x: 622, endPoint y: 317, distance: 146.5
click at [632, 304] on div at bounding box center [422, 300] width 694 height 10
click at [265, 143] on span "Start Drawing" at bounding box center [267, 147] width 50 height 22
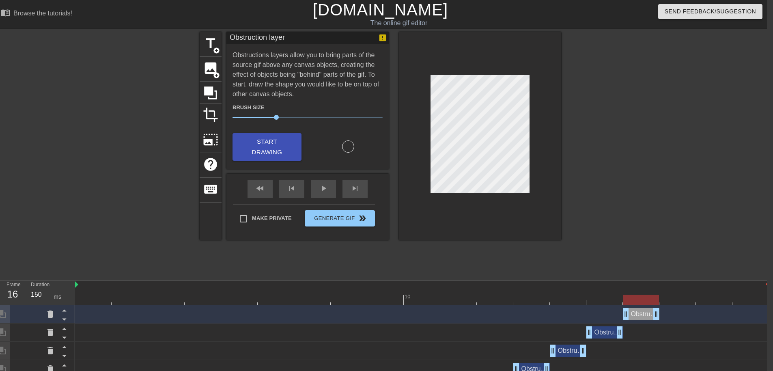
drag, startPoint x: 767, startPoint y: 319, endPoint x: 660, endPoint y: 317, distance: 107.2
click at [660, 317] on div "Obstruction layer drag_handle drag_handle" at bounding box center [422, 314] width 694 height 12
click at [671, 301] on div at bounding box center [422, 300] width 694 height 10
drag, startPoint x: 266, startPoint y: 145, endPoint x: 358, endPoint y: 140, distance: 91.9
click at [266, 145] on span "Start Drawing" at bounding box center [267, 147] width 50 height 22
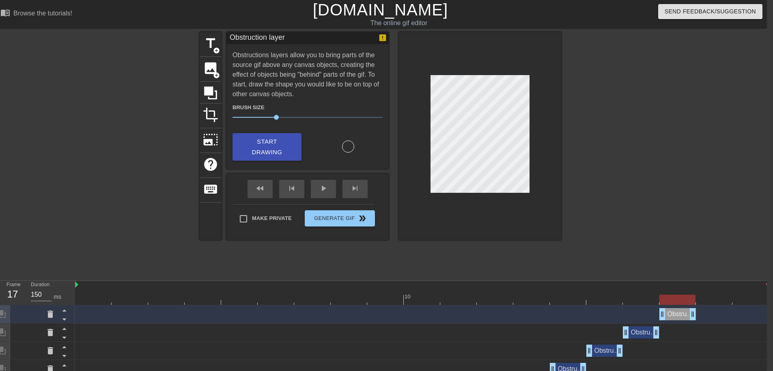
drag, startPoint x: 765, startPoint y: 318, endPoint x: 700, endPoint y: 317, distance: 64.5
click at [700, 317] on div "Obstruction layer drag_handle drag_handle" at bounding box center [422, 314] width 694 height 12
click at [723, 290] on div at bounding box center [714, 294] width 37 height 10
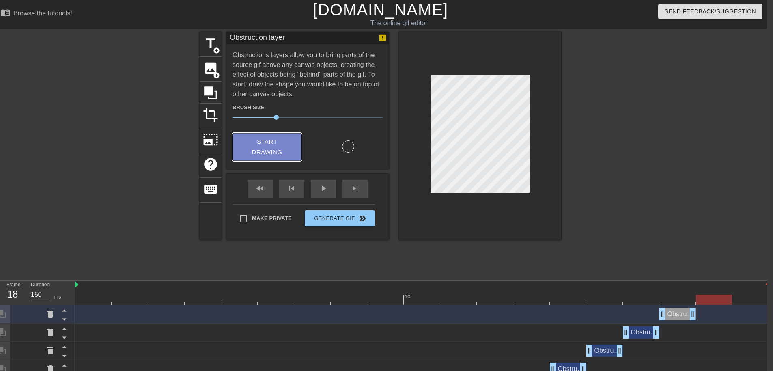
click at [246, 142] on span "Start Drawing" at bounding box center [267, 147] width 50 height 22
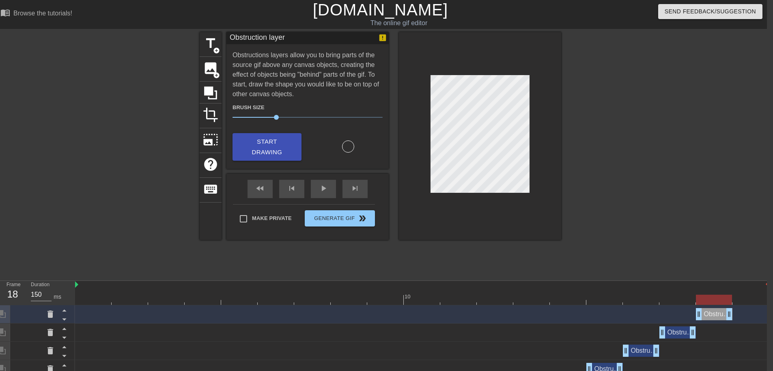
drag, startPoint x: 764, startPoint y: 317, endPoint x: 731, endPoint y: 317, distance: 32.9
click at [746, 300] on div at bounding box center [422, 300] width 694 height 10
drag, startPoint x: 272, startPoint y: 138, endPoint x: 378, endPoint y: 135, distance: 106.0
click at [272, 138] on span "Start Drawing" at bounding box center [267, 147] width 50 height 22
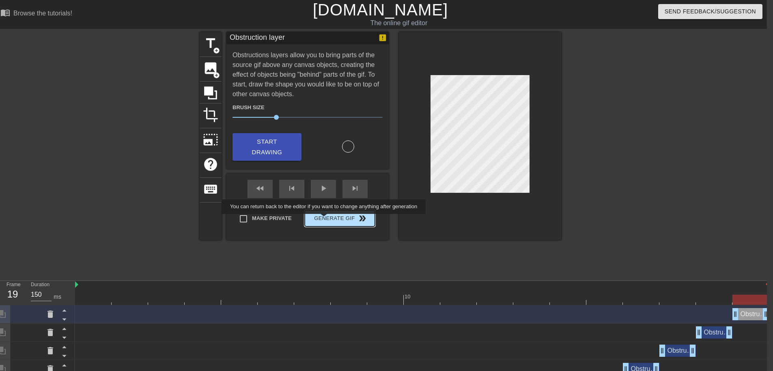
click at [325, 220] on span "Generate Gif double_arrow" at bounding box center [340, 218] width 64 height 10
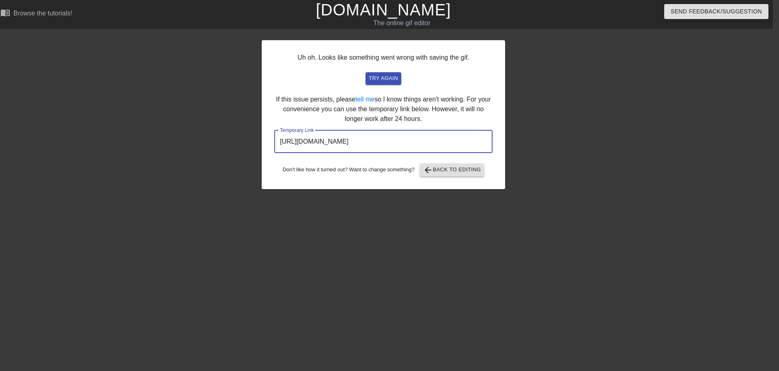
click at [357, 141] on input "[URL][DOMAIN_NAME]" at bounding box center [383, 141] width 218 height 23
